Goal: Use online tool/utility: Utilize a website feature to perform a specific function

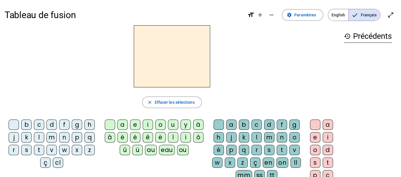
click at [55, 146] on div "v" at bounding box center [51, 150] width 10 height 10
click at [182, 149] on div "ou" at bounding box center [182, 150] width 11 height 10
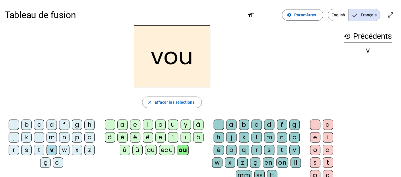
click at [265, 146] on div "s" at bounding box center [269, 150] width 10 height 10
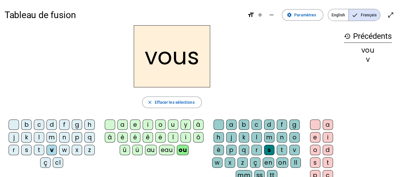
click at [27, 147] on div "s" at bounding box center [26, 150] width 10 height 10
click at [218, 124] on div at bounding box center [218, 124] width 10 height 10
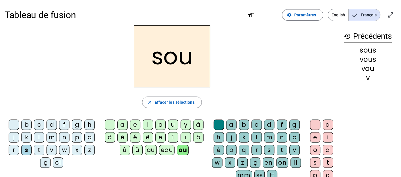
click at [231, 151] on div "p" at bounding box center [231, 150] width 10 height 10
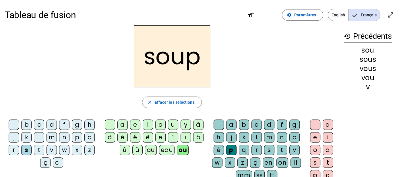
click at [316, 135] on div "e" at bounding box center [315, 137] width 10 height 10
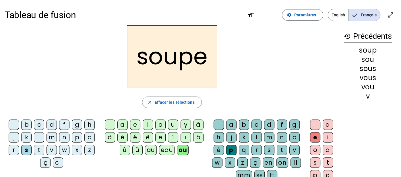
click at [36, 123] on div "c" at bounding box center [39, 124] width 10 height 10
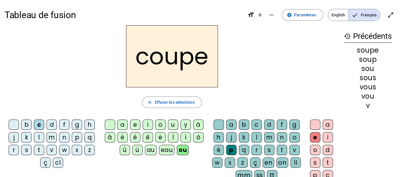
click at [278, 148] on div "t" at bounding box center [282, 150] width 10 height 10
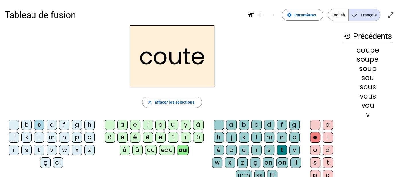
click at [278, 148] on div "t" at bounding box center [282, 150] width 10 height 10
click at [41, 148] on div "t" at bounding box center [39, 150] width 10 height 10
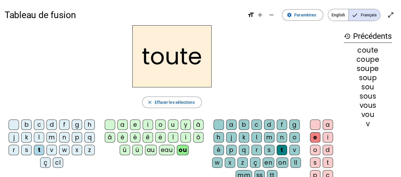
click at [14, 151] on div "r" at bounding box center [14, 150] width 10 height 10
click at [292, 125] on div "g" at bounding box center [294, 124] width 10 height 10
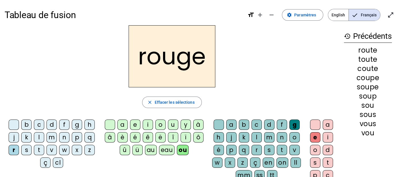
click at [28, 127] on div "b" at bounding box center [26, 124] width 10 height 10
